Goal: Task Accomplishment & Management: Manage account settings

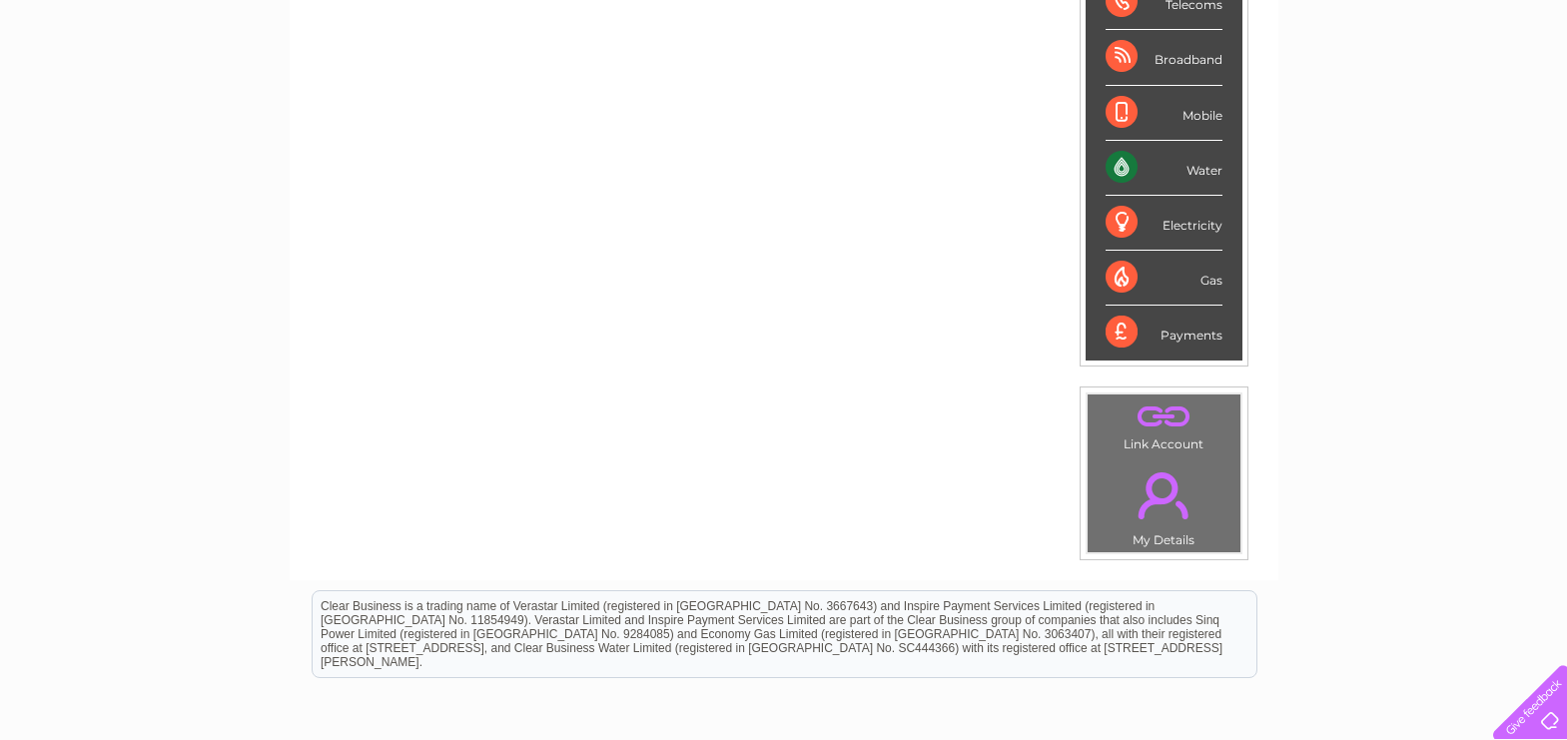
scroll to position [270, 0]
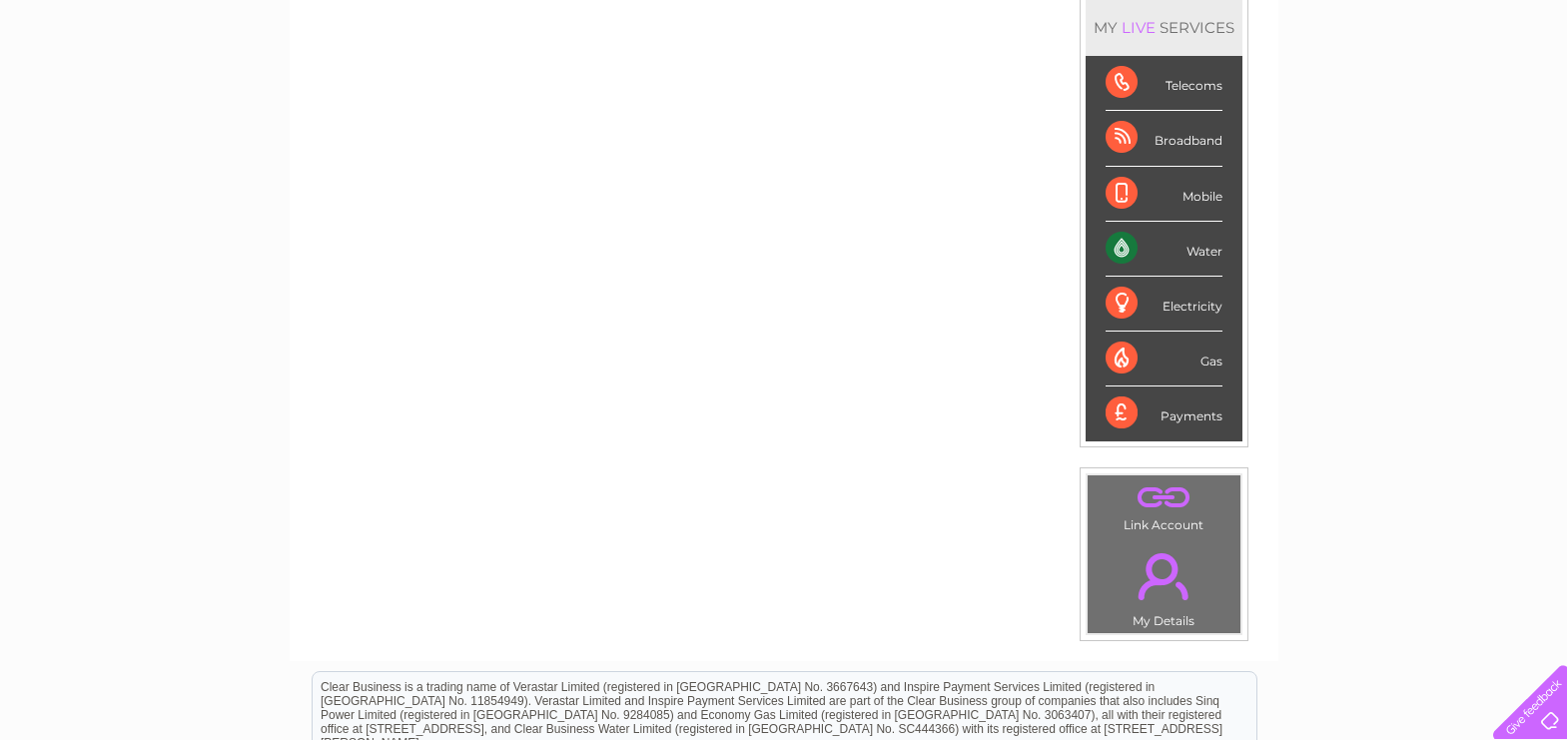
click at [1183, 246] on div "Water" at bounding box center [1164, 249] width 117 height 55
click at [1133, 244] on div "Water" at bounding box center [1164, 249] width 117 height 55
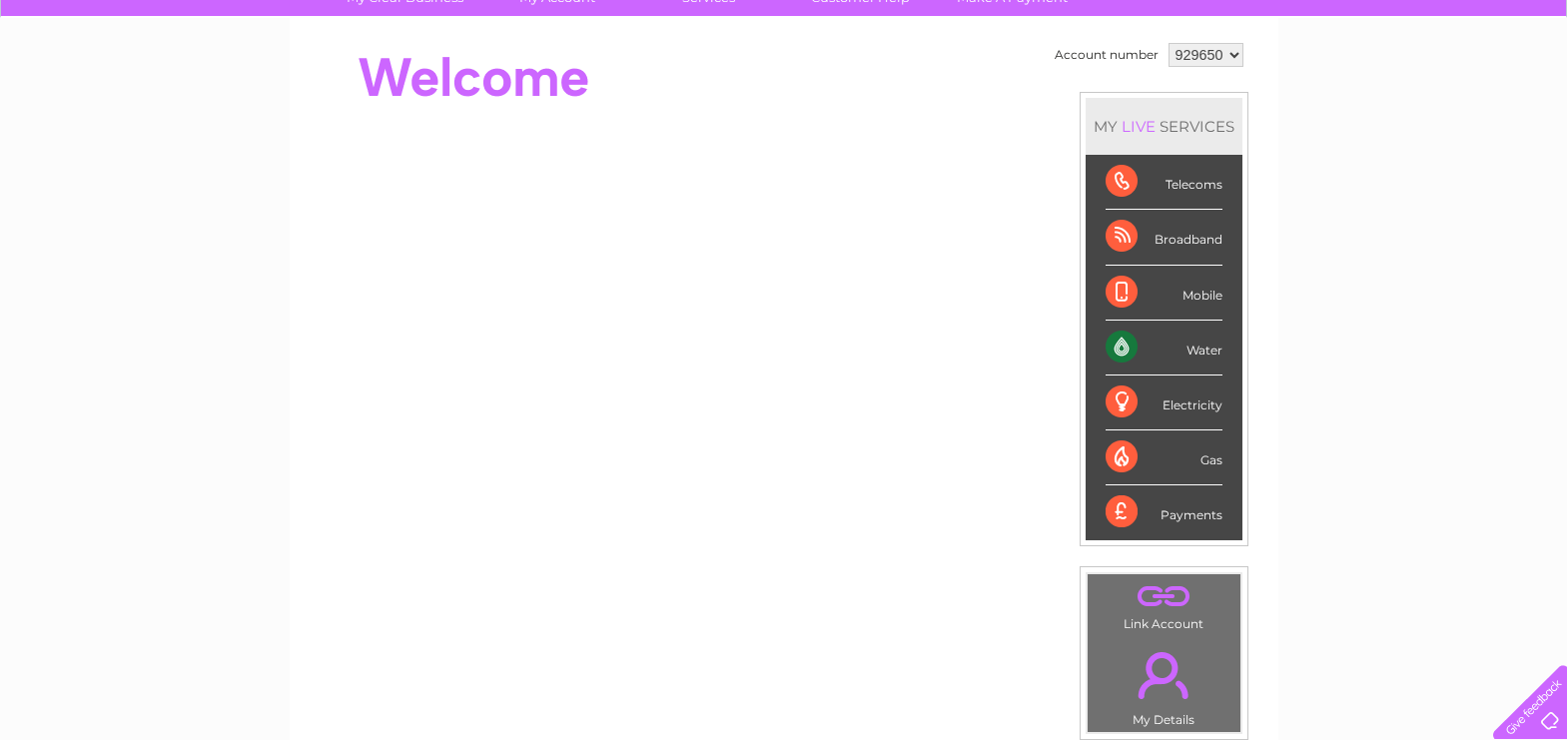
scroll to position [0, 0]
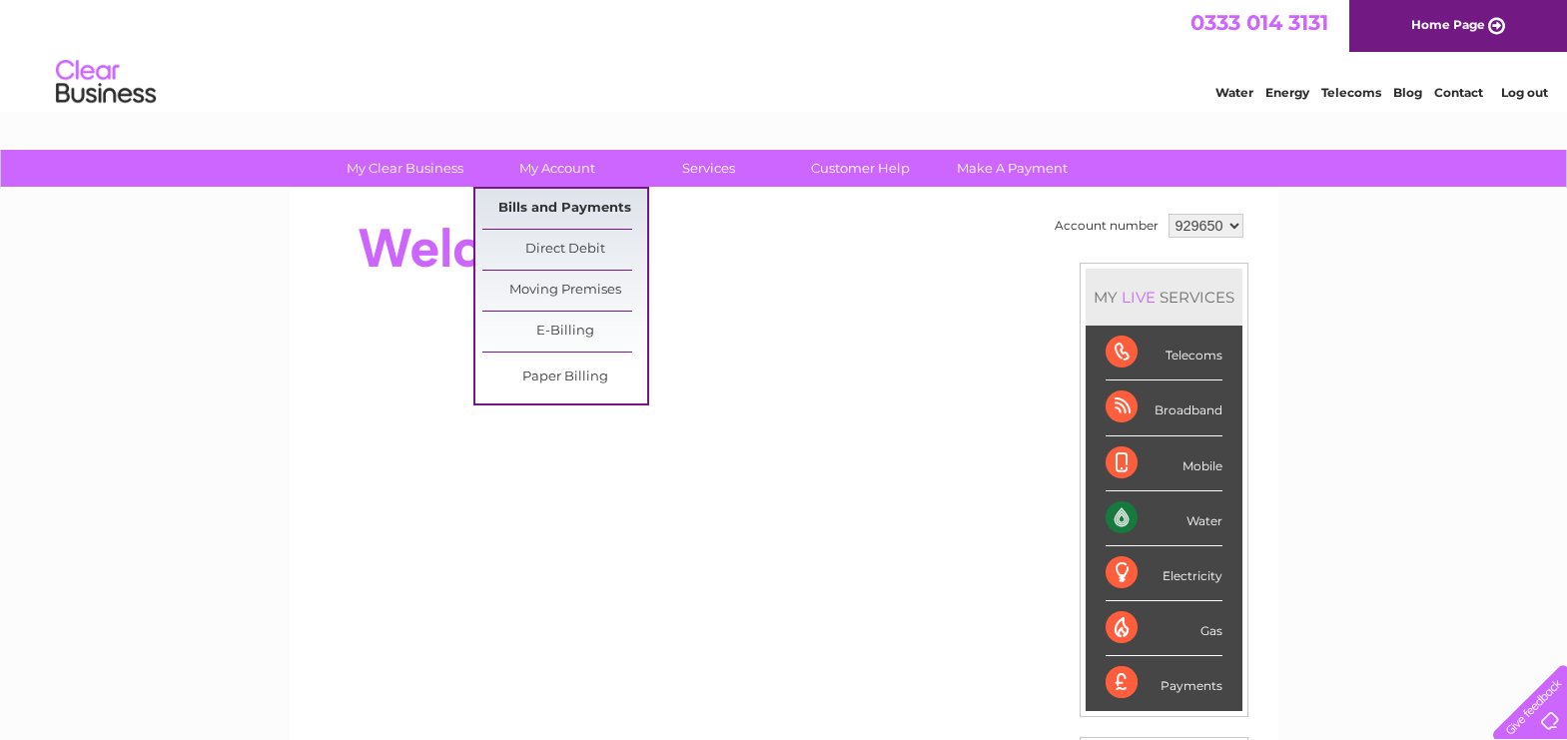
click at [552, 206] on link "Bills and Payments" at bounding box center [564, 209] width 165 height 40
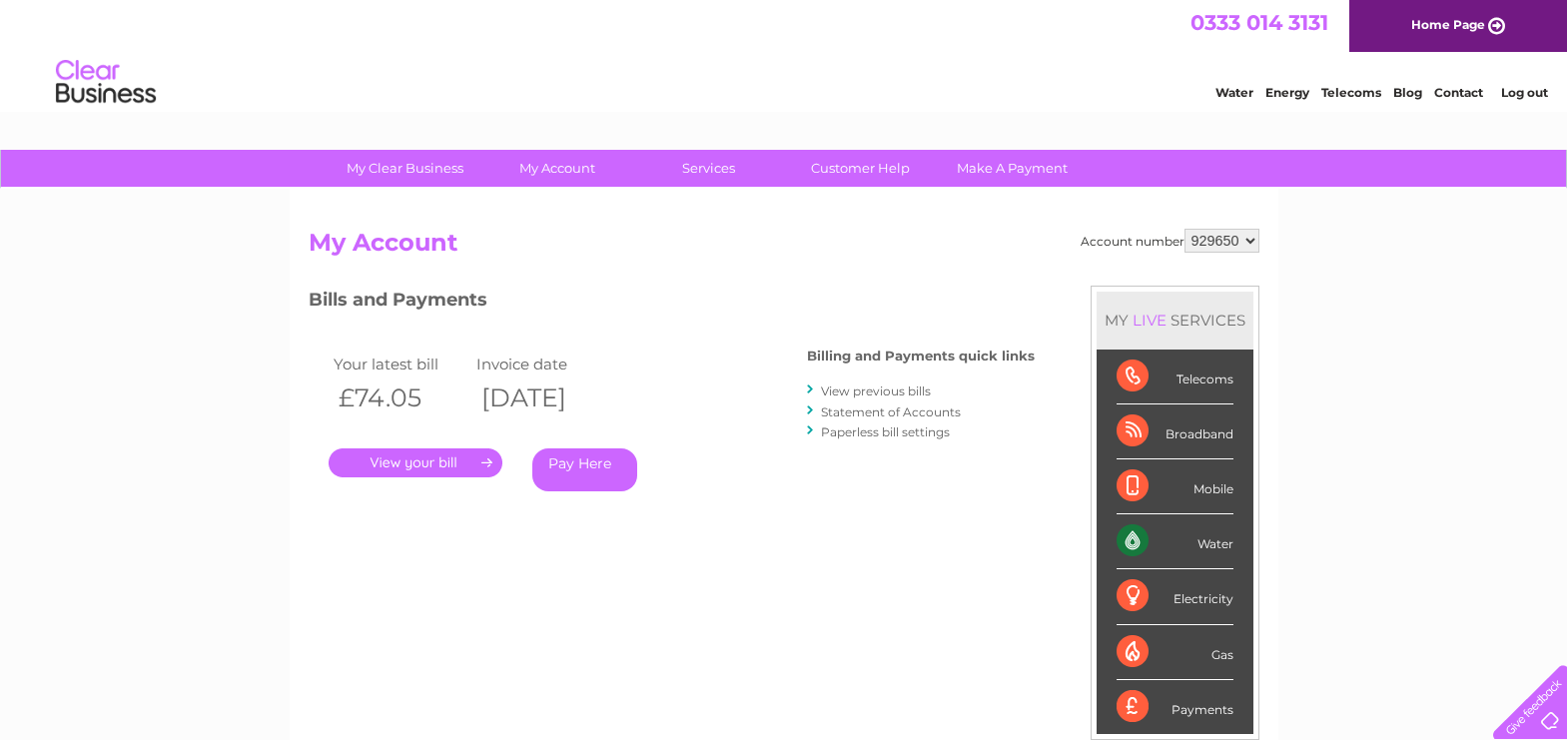
click at [463, 458] on link "." at bounding box center [416, 462] width 174 height 29
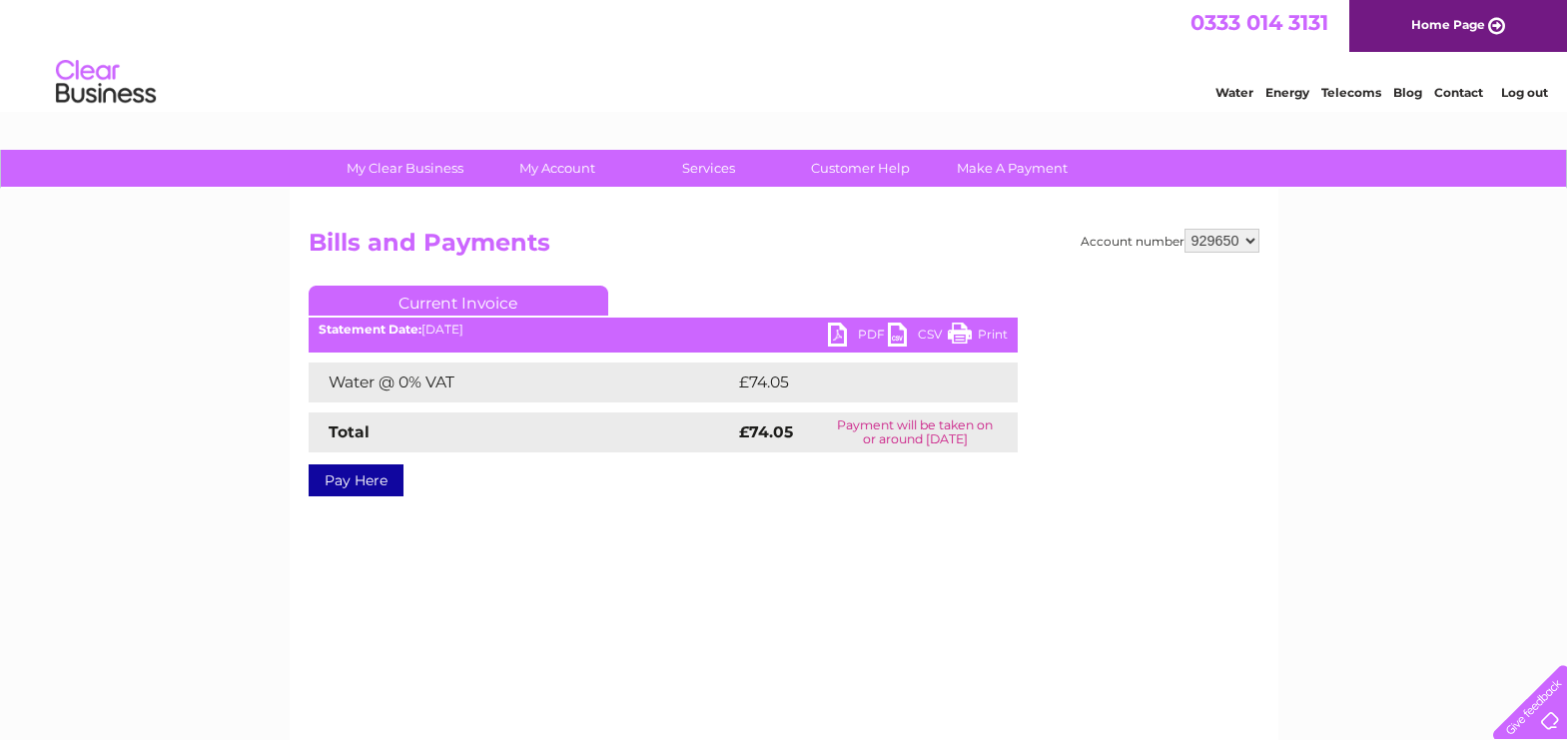
click at [837, 334] on link "PDF" at bounding box center [858, 337] width 60 height 29
click at [1166, 61] on div "Water Energy Telecoms Blog Contact Log out" at bounding box center [783, 84] width 1567 height 65
click at [1509, 91] on link "Log out" at bounding box center [1524, 92] width 47 height 15
